Goal: Register for event/course

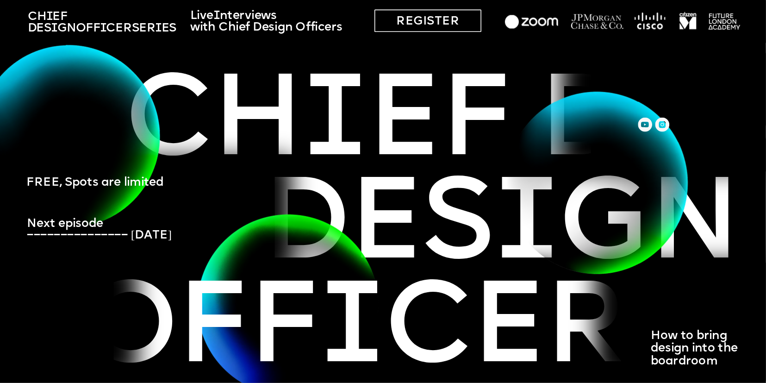
scroll to position [3002, 0]
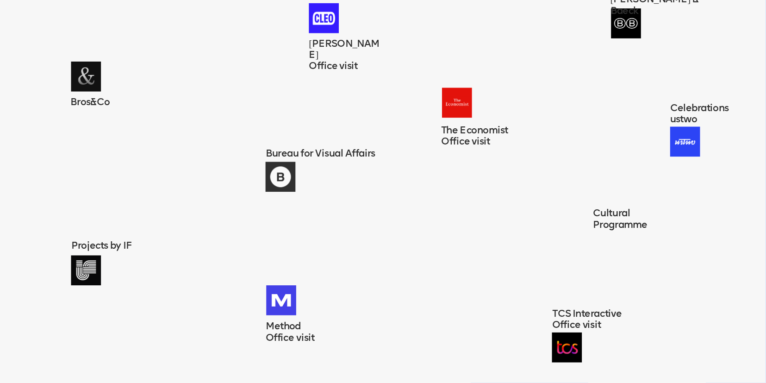
scroll to position [1124, 0]
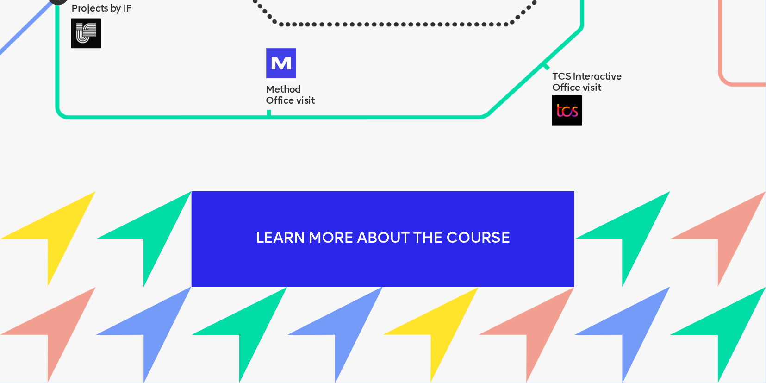
click at [359, 238] on div "LEARN MORE ABOUT THE COURSE" at bounding box center [383, 239] width 383 height 96
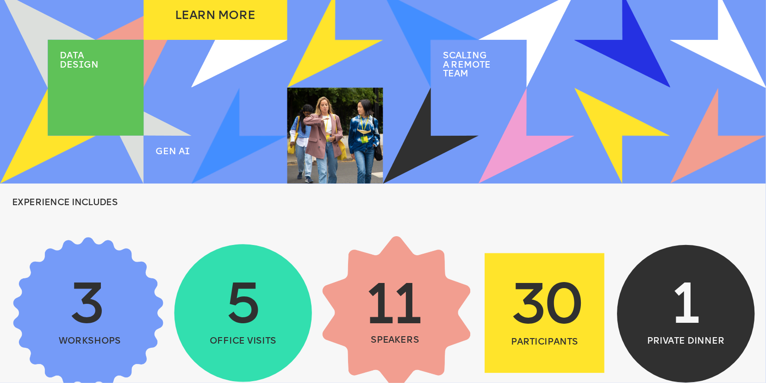
scroll to position [0, 0]
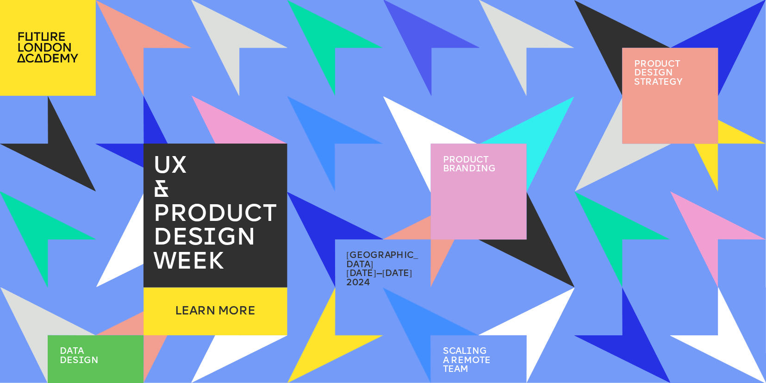
click at [468, 164] on span "Product brand i ng" at bounding box center [469, 164] width 53 height 18
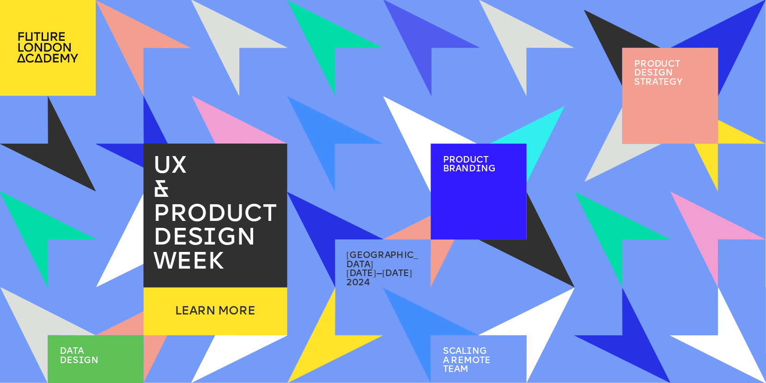
click at [660, 67] on span "product des i gn strategy" at bounding box center [658, 73] width 49 height 27
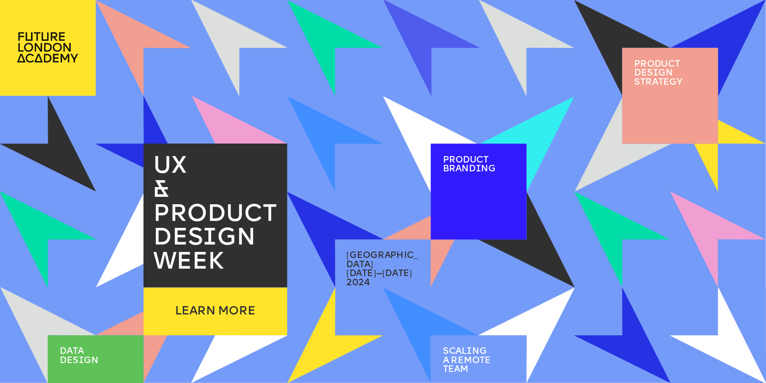
click at [647, 71] on span "product des i gn strategy" at bounding box center [658, 73] width 49 height 27
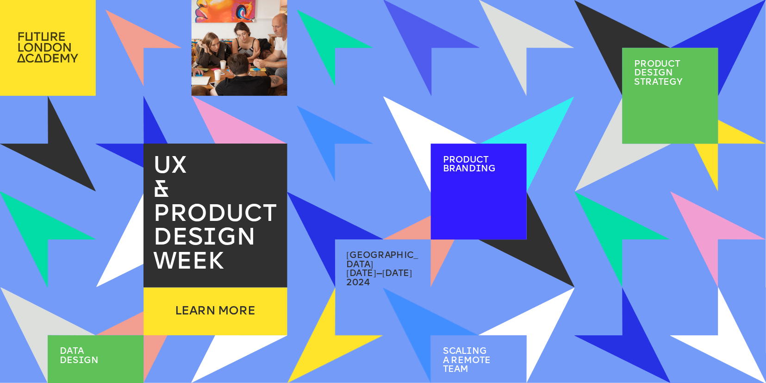
click at [49, 43] on img at bounding box center [48, 47] width 96 height 95
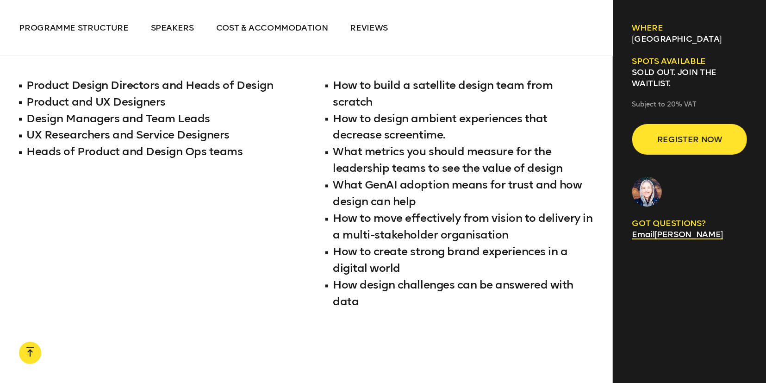
scroll to position [1155, 0]
